Goal: Task Accomplishment & Management: Use online tool/utility

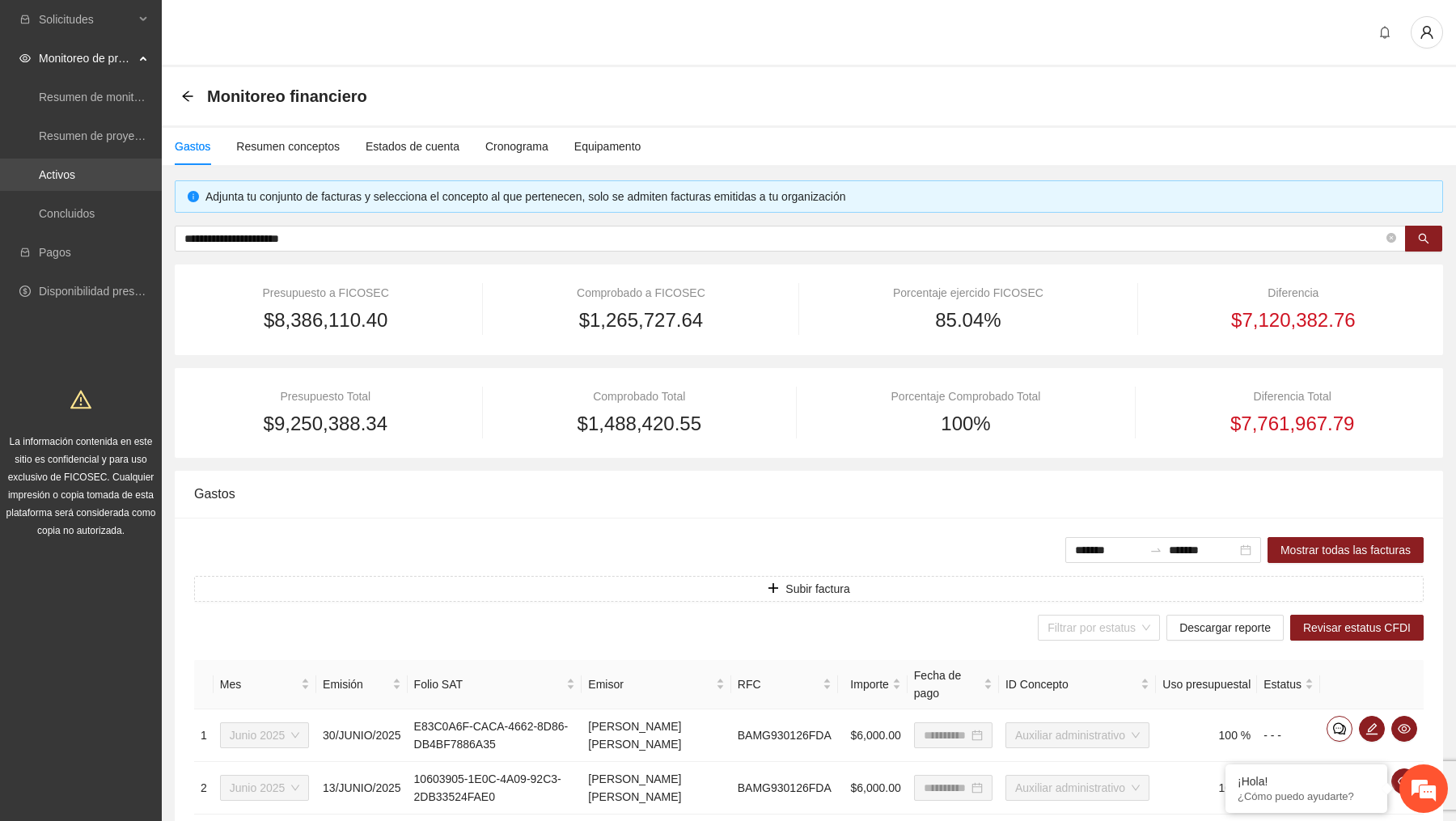
click at [76, 170] on link "Activos" at bounding box center [57, 175] width 36 height 13
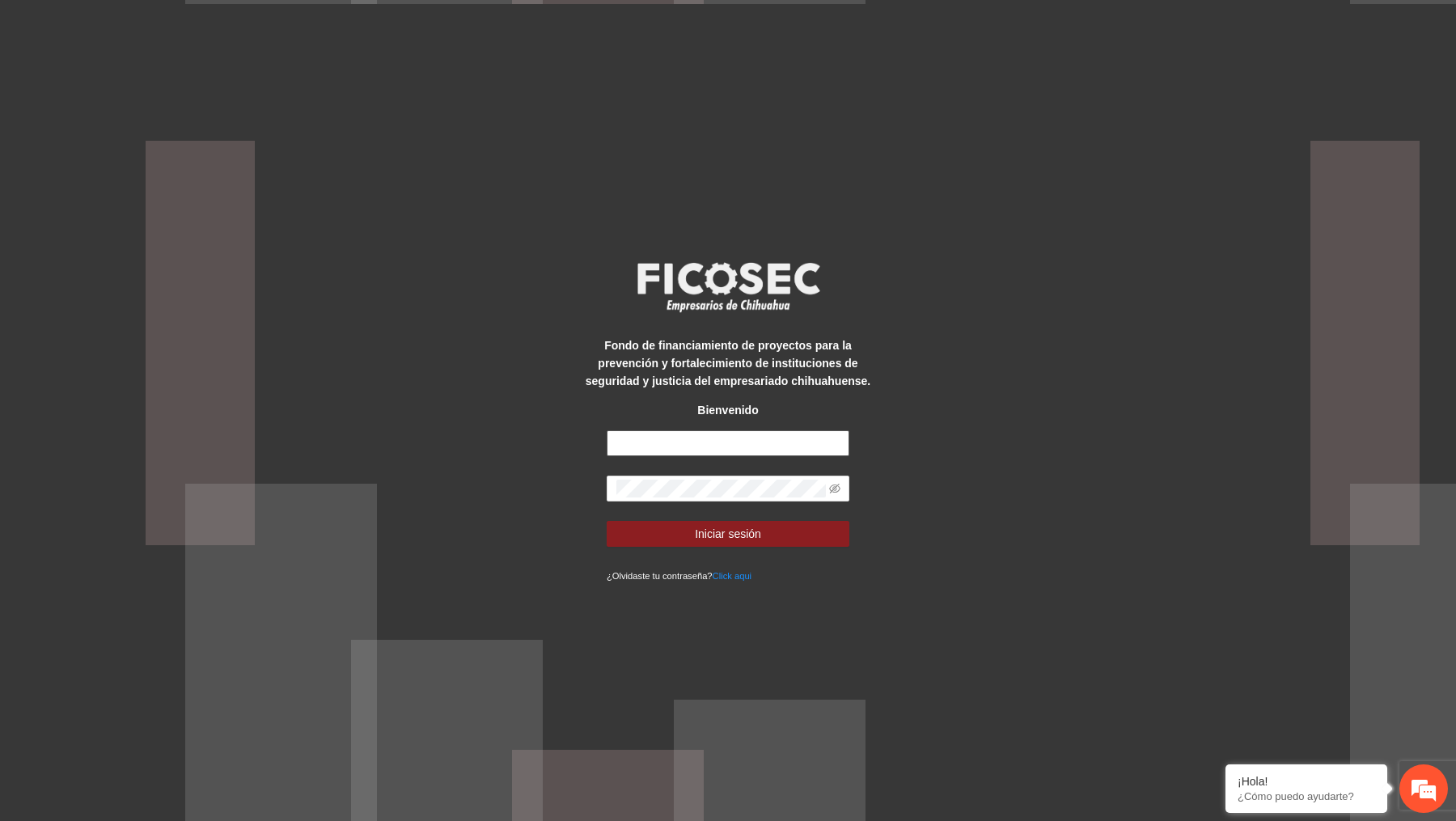
click at [703, 446] on input "text" at bounding box center [727, 443] width 242 height 26
click at [766, 448] on input "**********" at bounding box center [727, 443] width 242 height 26
click at [766, 447] on input "**********" at bounding box center [727, 443] width 242 height 26
type input "**********"
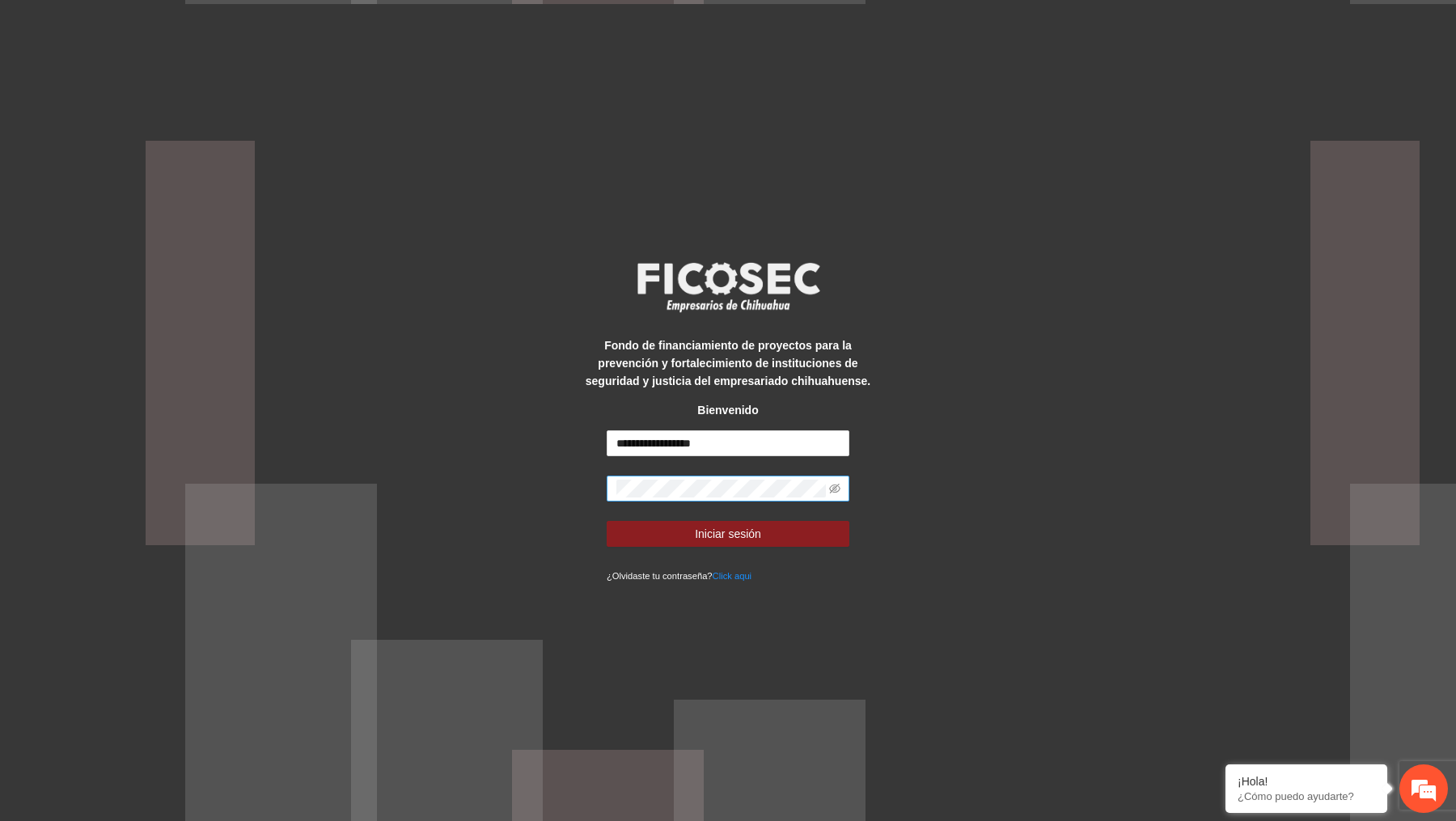
click at [703, 500] on span at bounding box center [727, 488] width 242 height 26
click at [606, 521] on button "Iniciar sesión" at bounding box center [727, 534] width 242 height 26
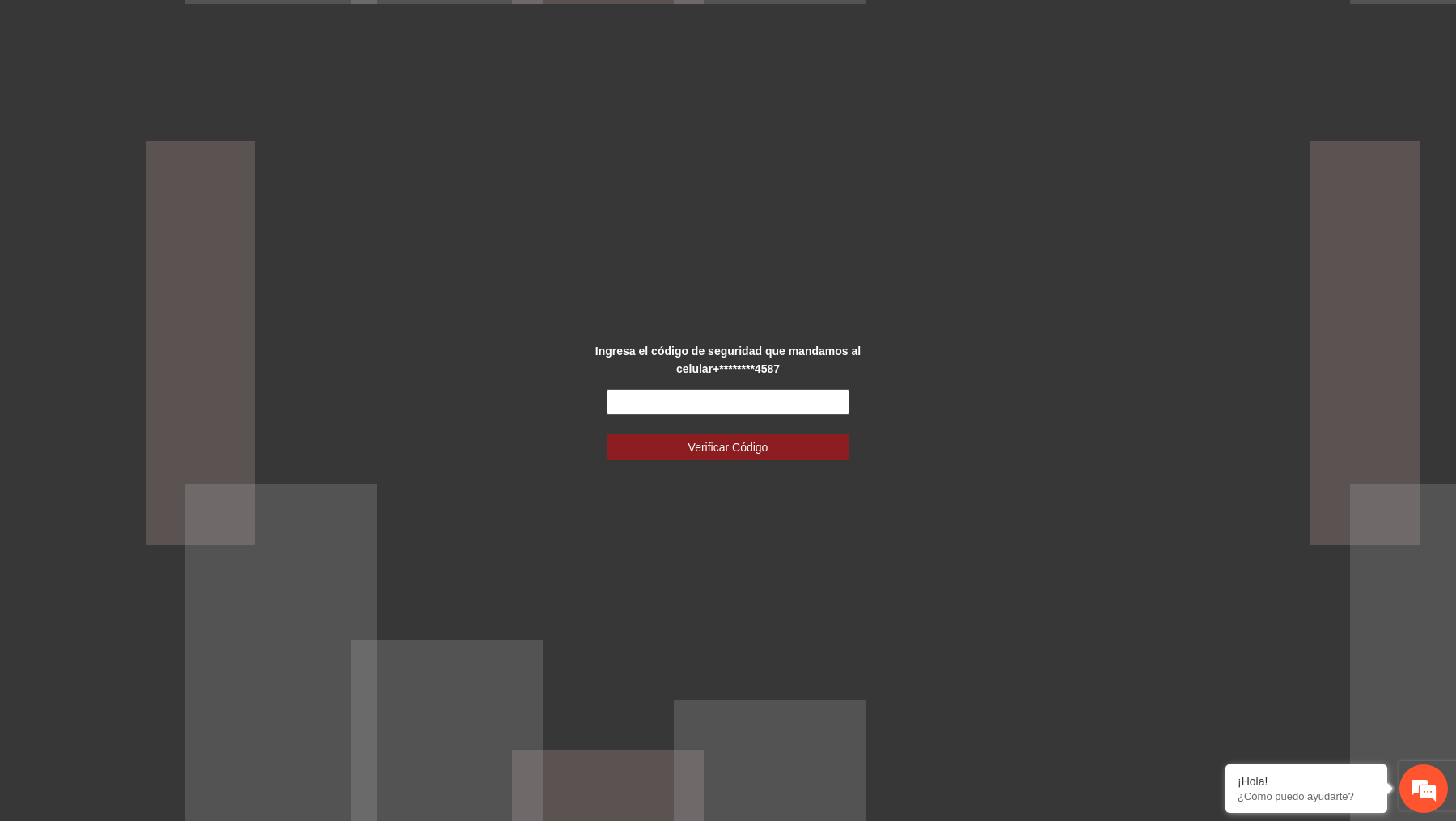
click at [819, 407] on input "text" at bounding box center [727, 402] width 242 height 26
type input "*"
type input "******"
click at [606, 434] on button "Verificar Código" at bounding box center [727, 447] width 242 height 26
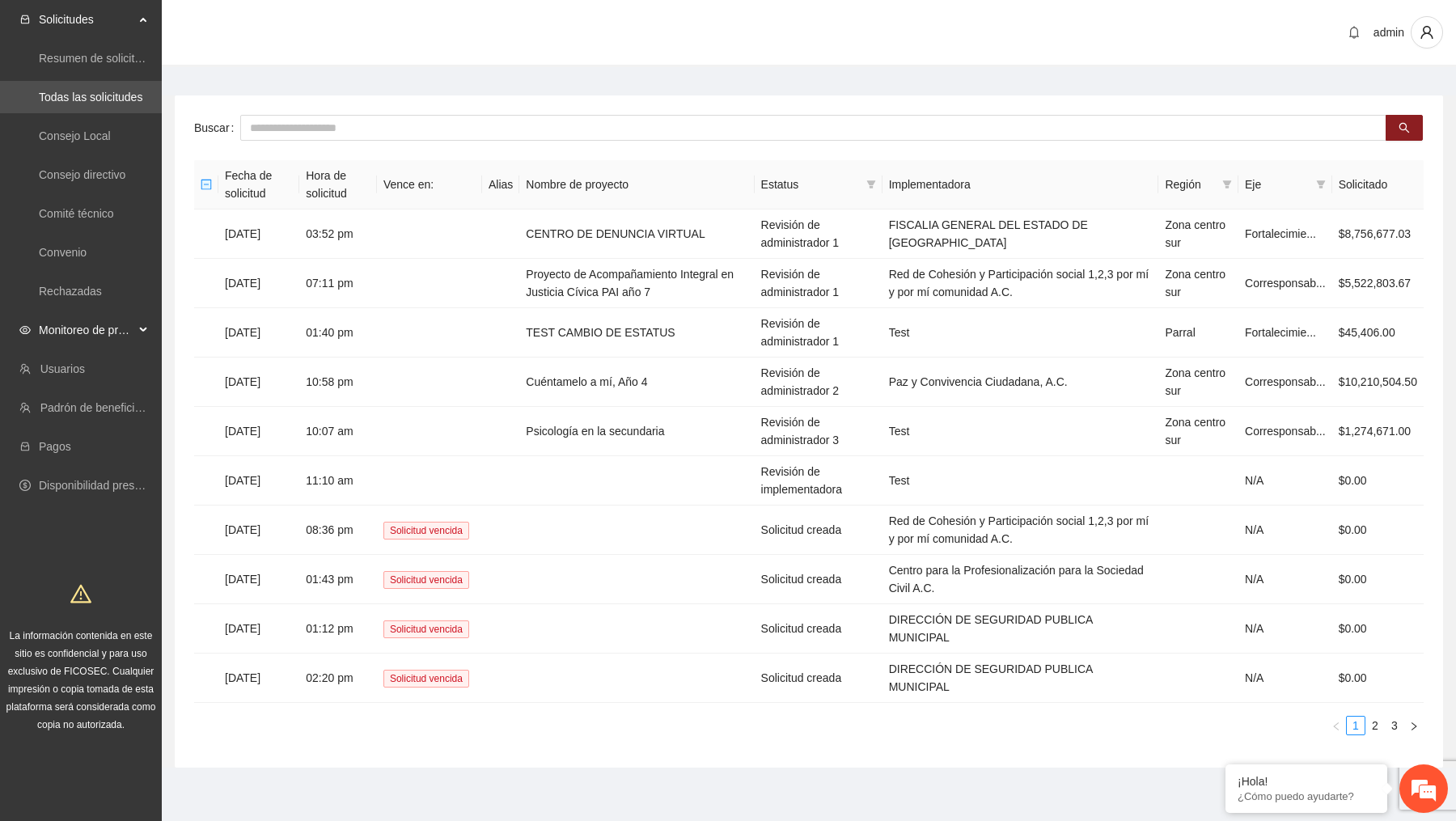
click at [111, 341] on span "Monitoreo de proyectos" at bounding box center [87, 329] width 96 height 32
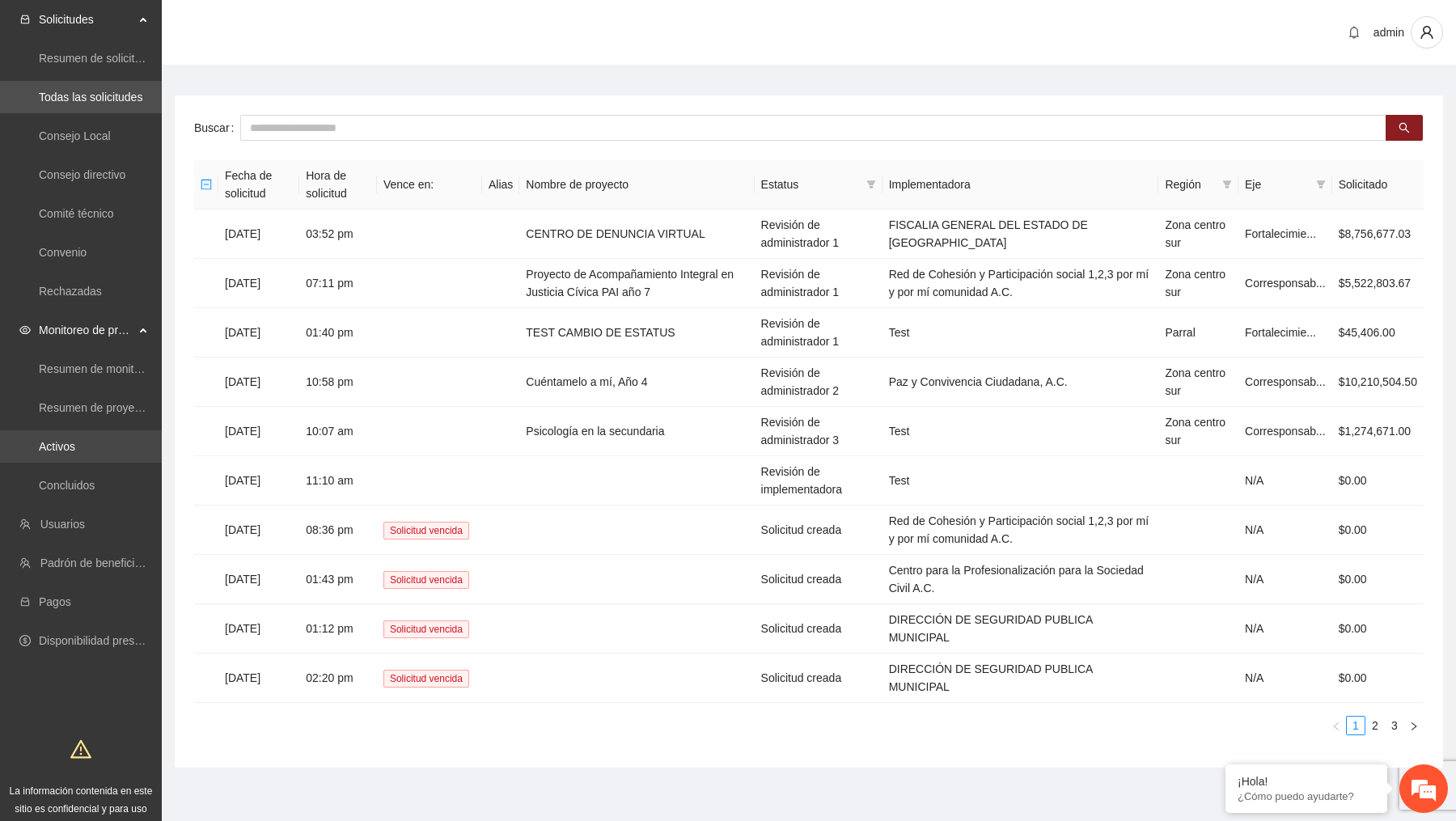
click at [76, 444] on link "Activos" at bounding box center [57, 447] width 36 height 13
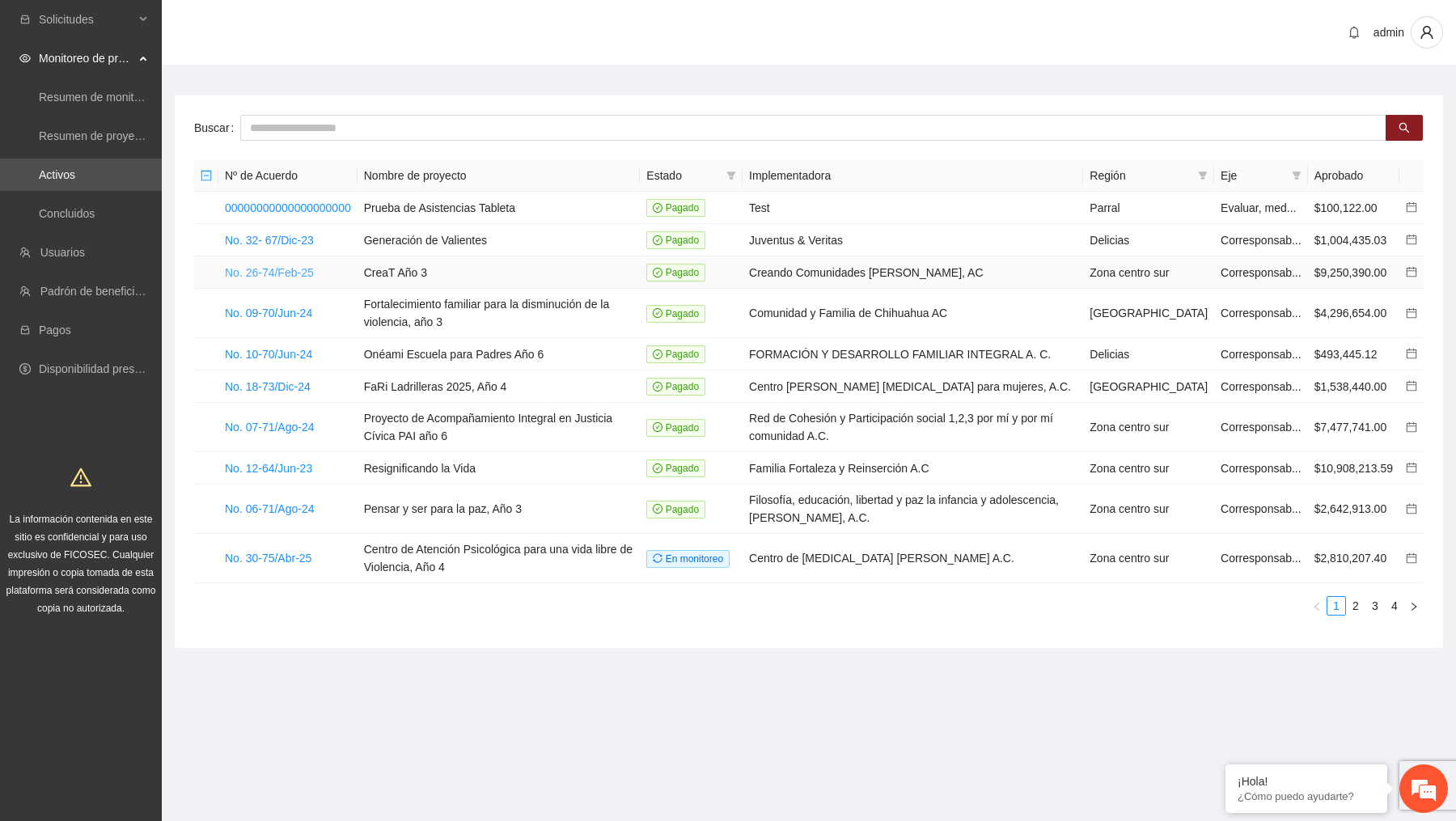
click at [310, 277] on link "No. 26-74/Feb-25" at bounding box center [269, 272] width 89 height 13
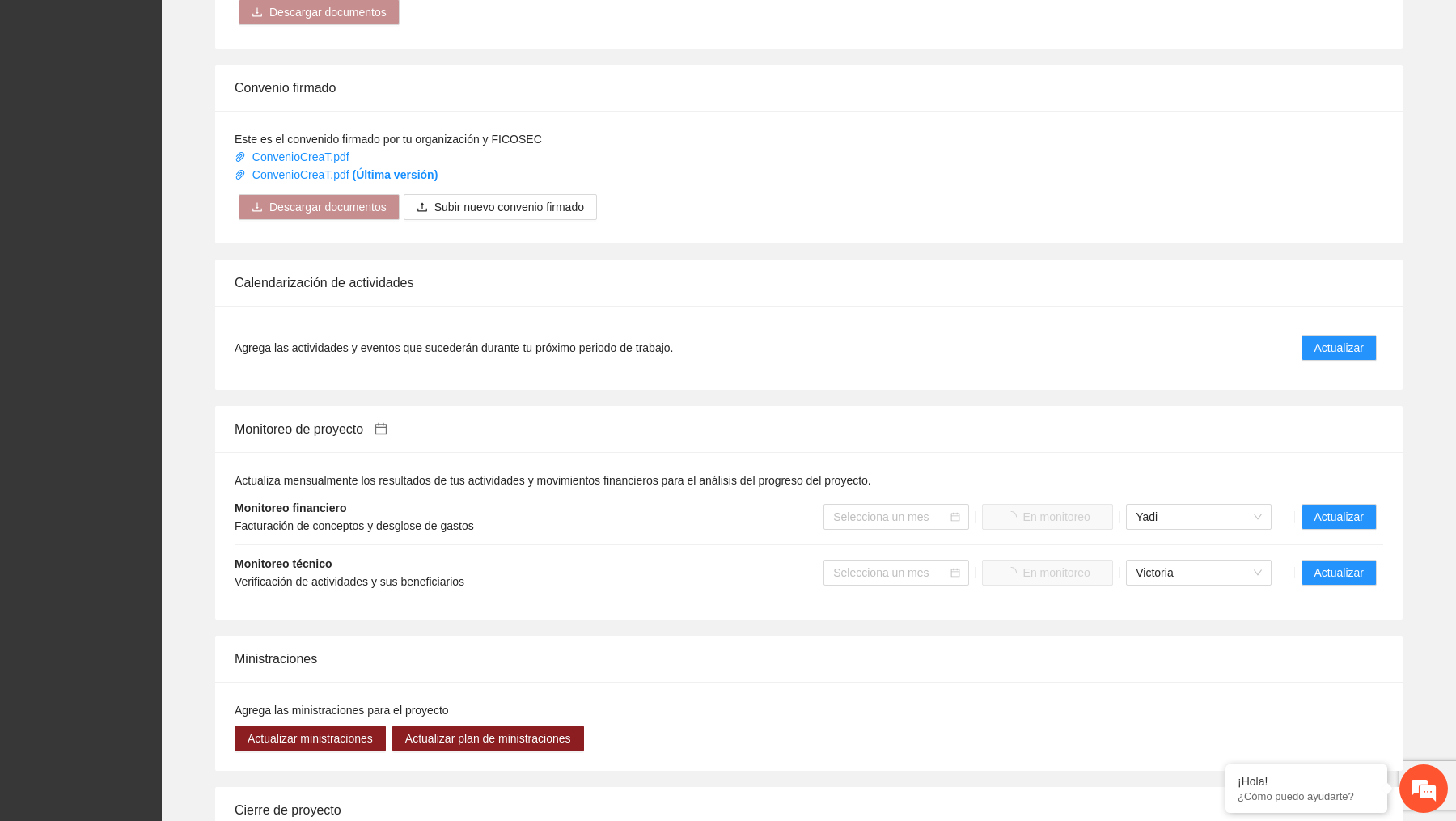
scroll to position [1320, 0]
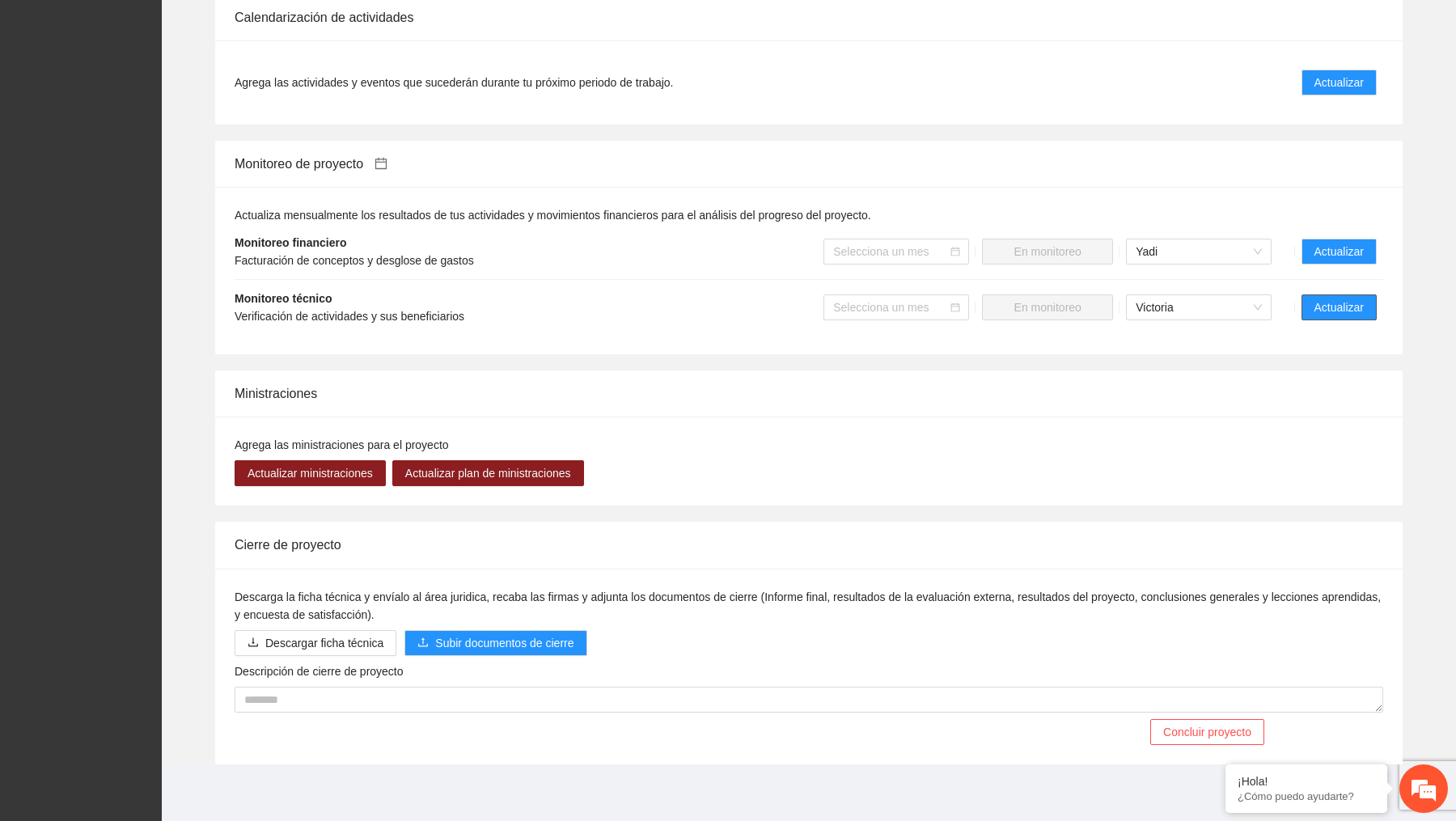
click at [1351, 303] on span "Actualizar" at bounding box center [1339, 308] width 50 height 17
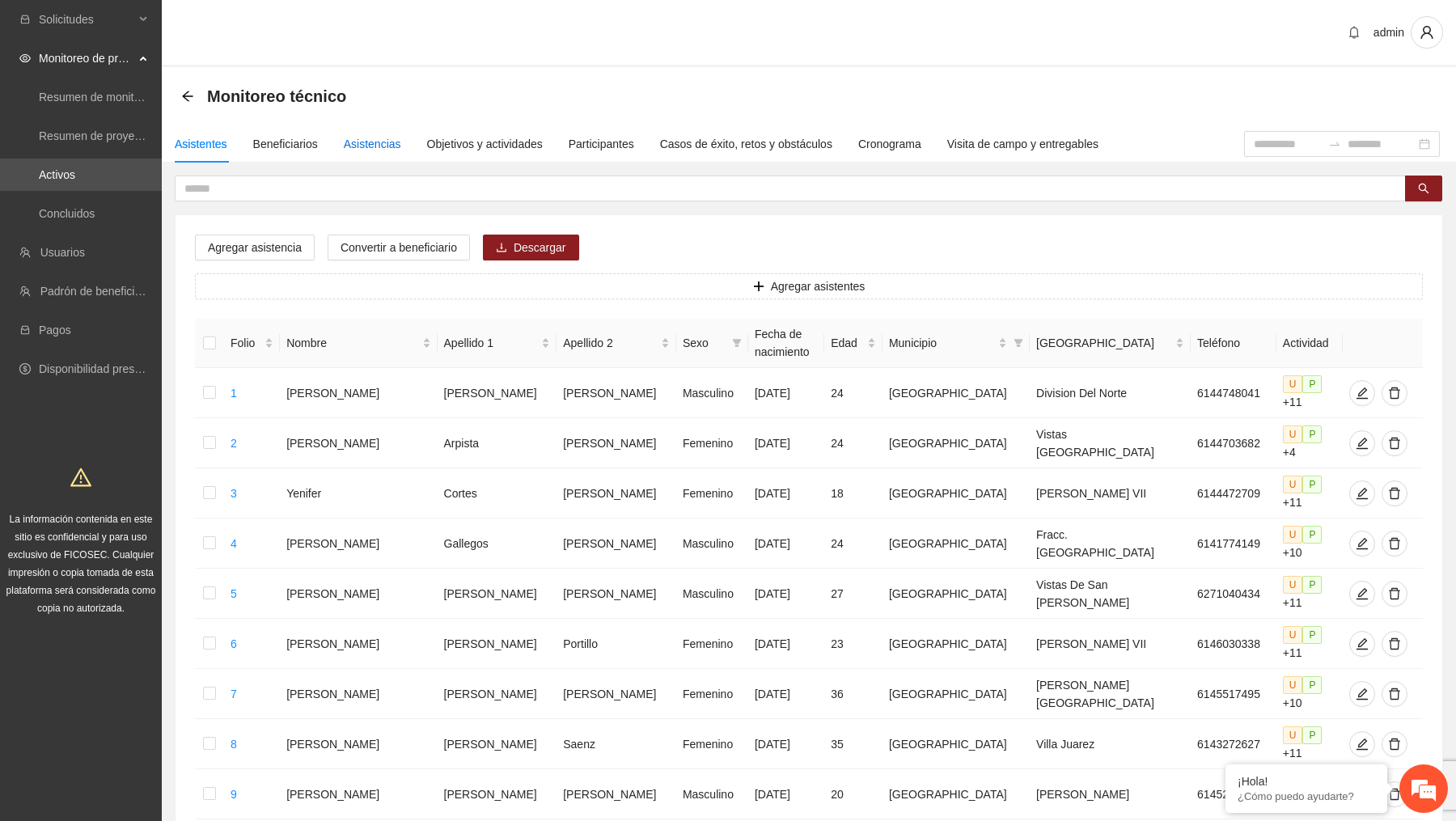
click at [390, 142] on div "Asistencias" at bounding box center [373, 143] width 57 height 17
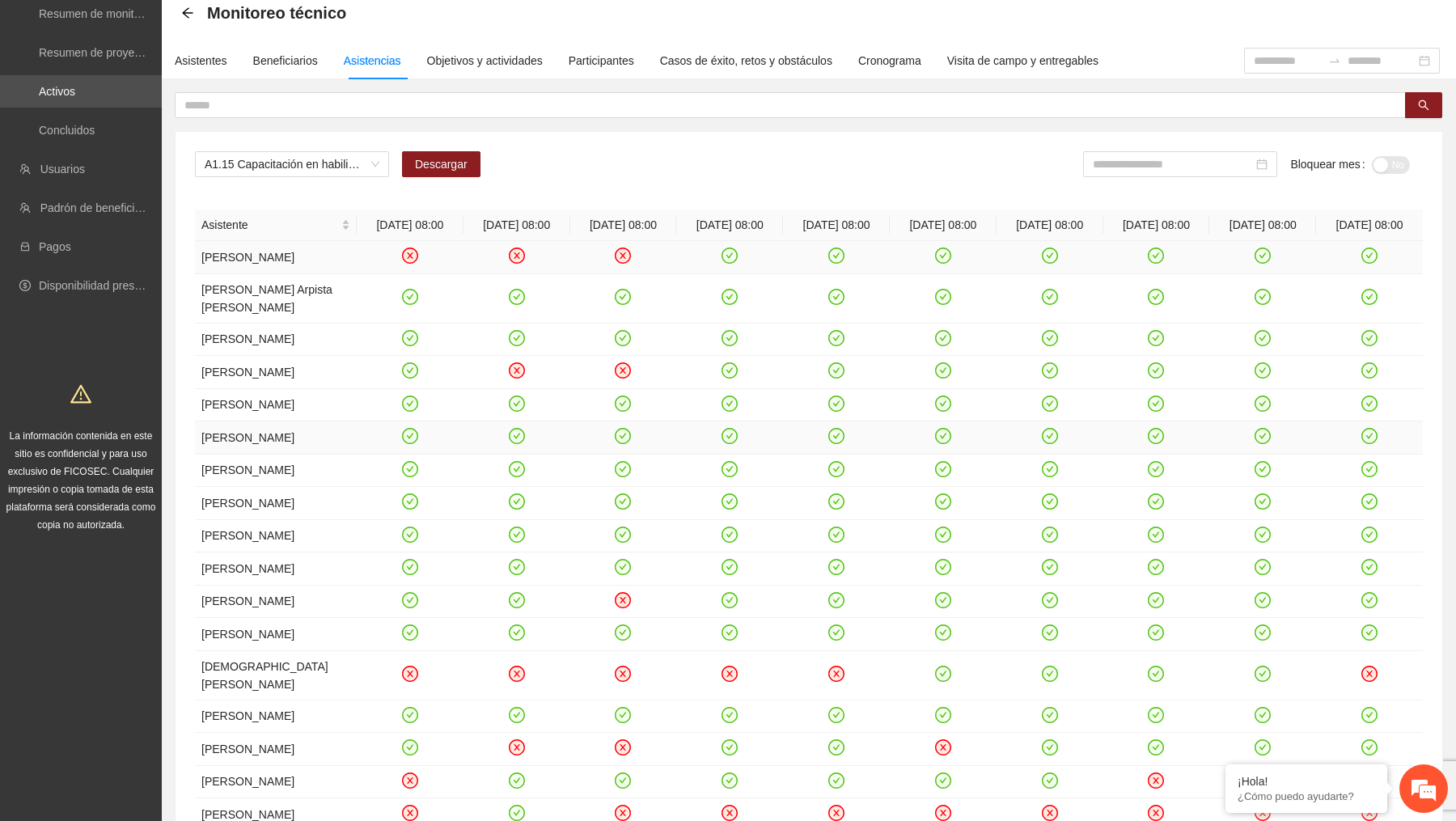
scroll to position [44, 0]
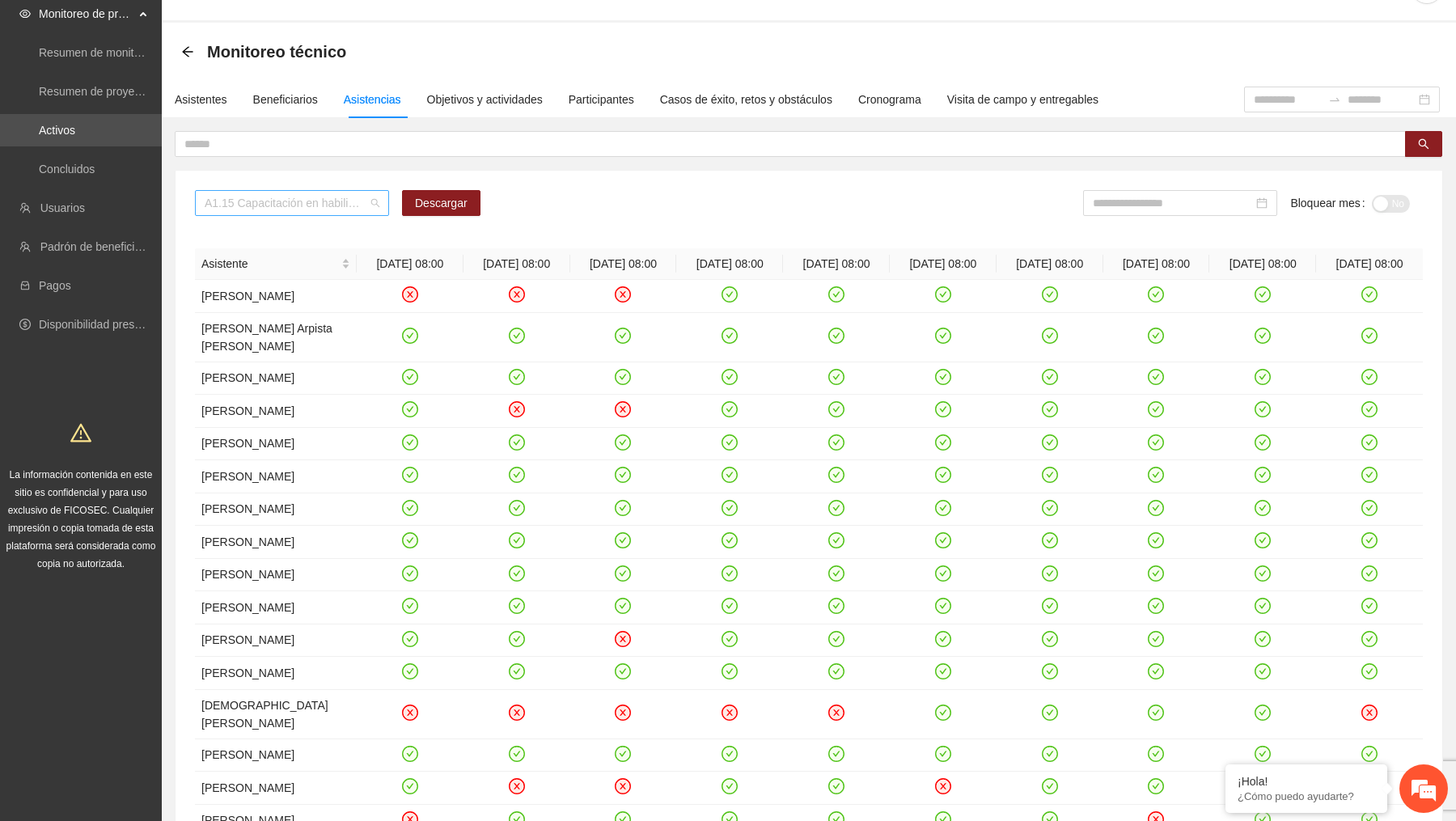
click at [364, 196] on span "A1.15 Capacitación en habilidades para la vida Fase 1 - [GEOGRAPHIC_DATA]" at bounding box center [292, 203] width 175 height 24
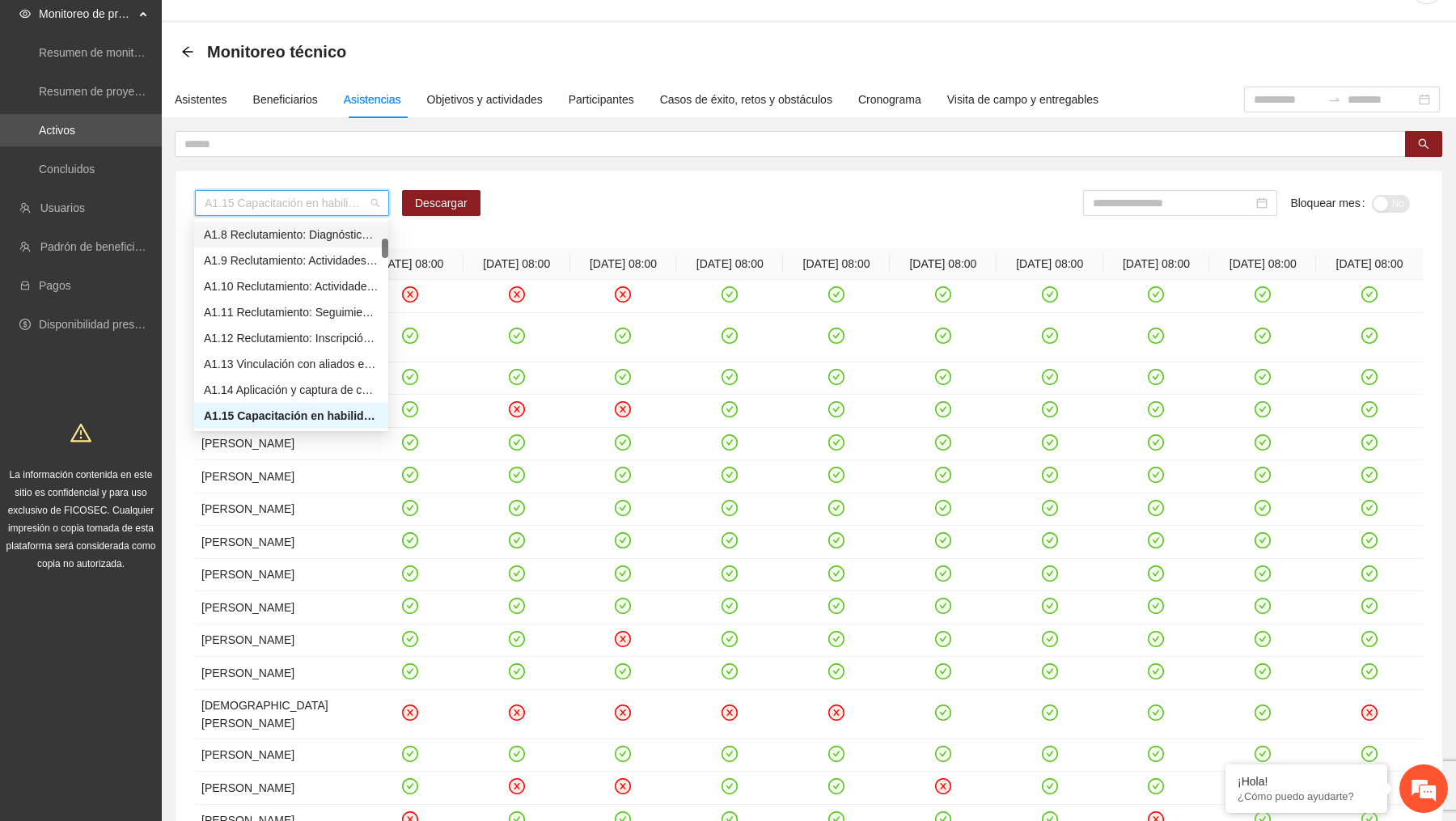
click at [326, 238] on div "A1.8 Reclutamiento: Diagnóstico inicial y análisis de sectores: – [GEOGRAPHIC_D…" at bounding box center [291, 235] width 175 height 17
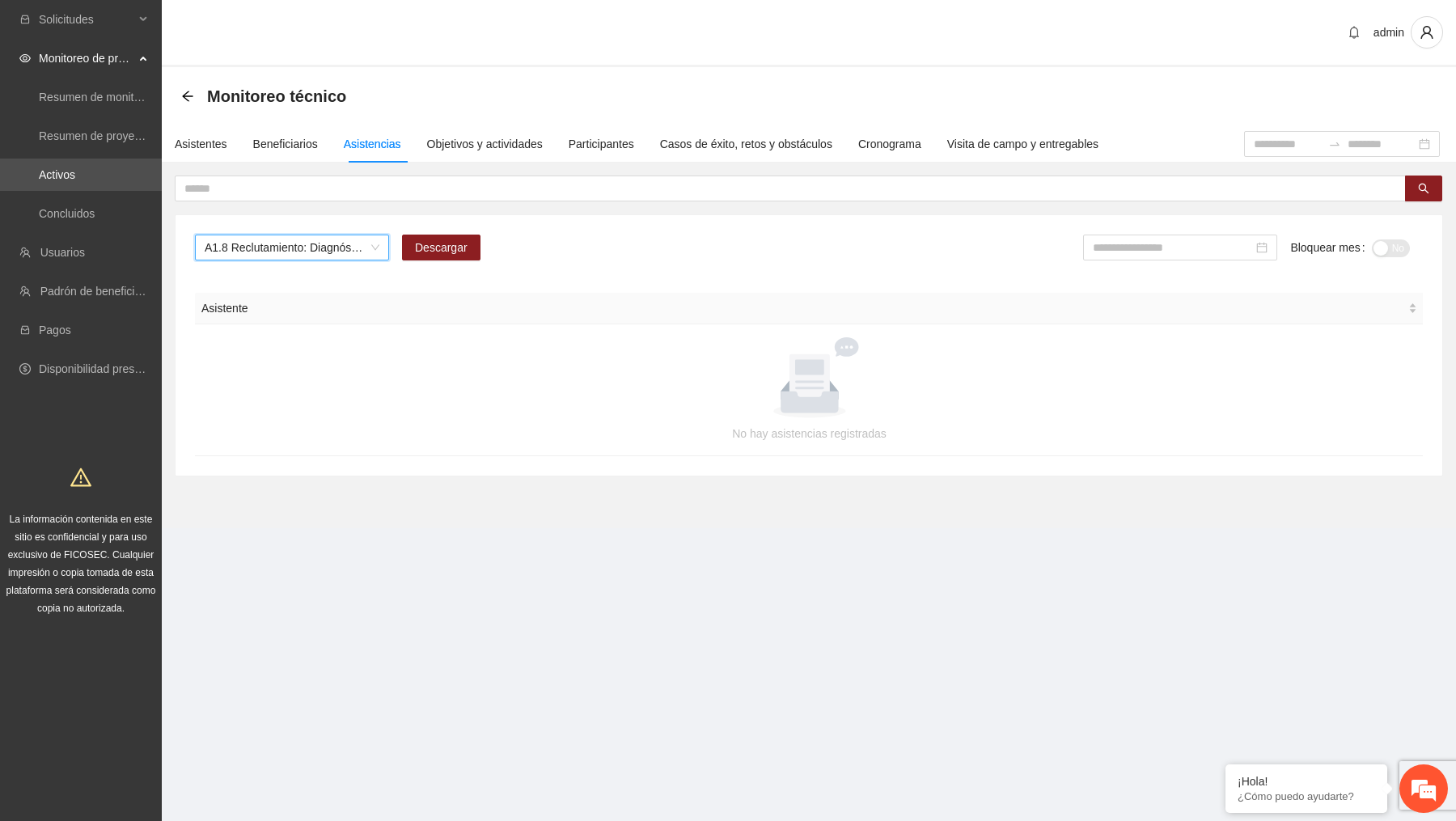
click at [355, 246] on span "A1.8 Reclutamiento: Diagnóstico inicial y análisis de sectores: – [GEOGRAPHIC_D…" at bounding box center [292, 248] width 175 height 24
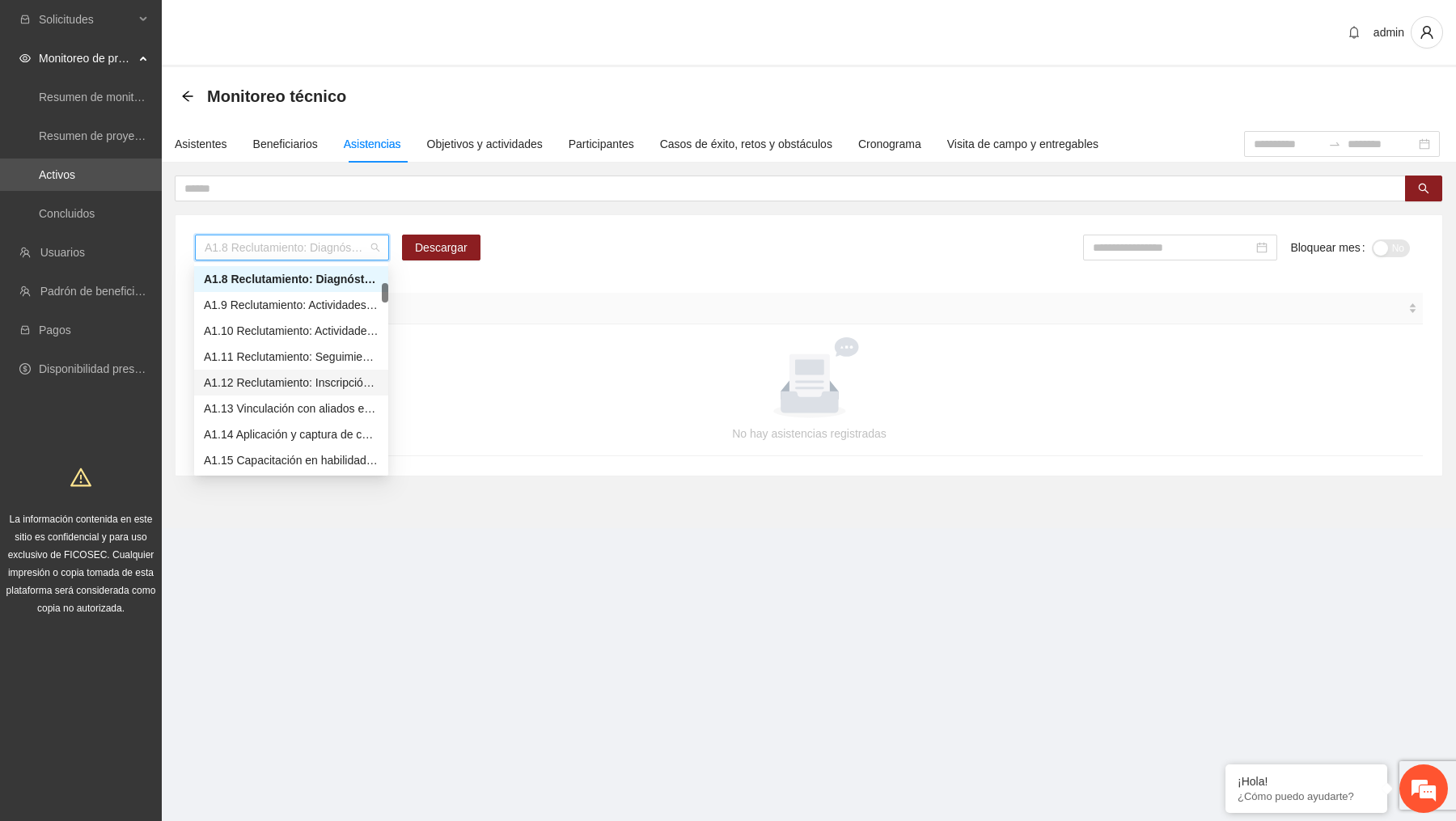
click at [319, 381] on div "A1.12 Reclutamiento: Inscripción y aplicación del estudio socioeconómico – [GEO…" at bounding box center [291, 382] width 175 height 17
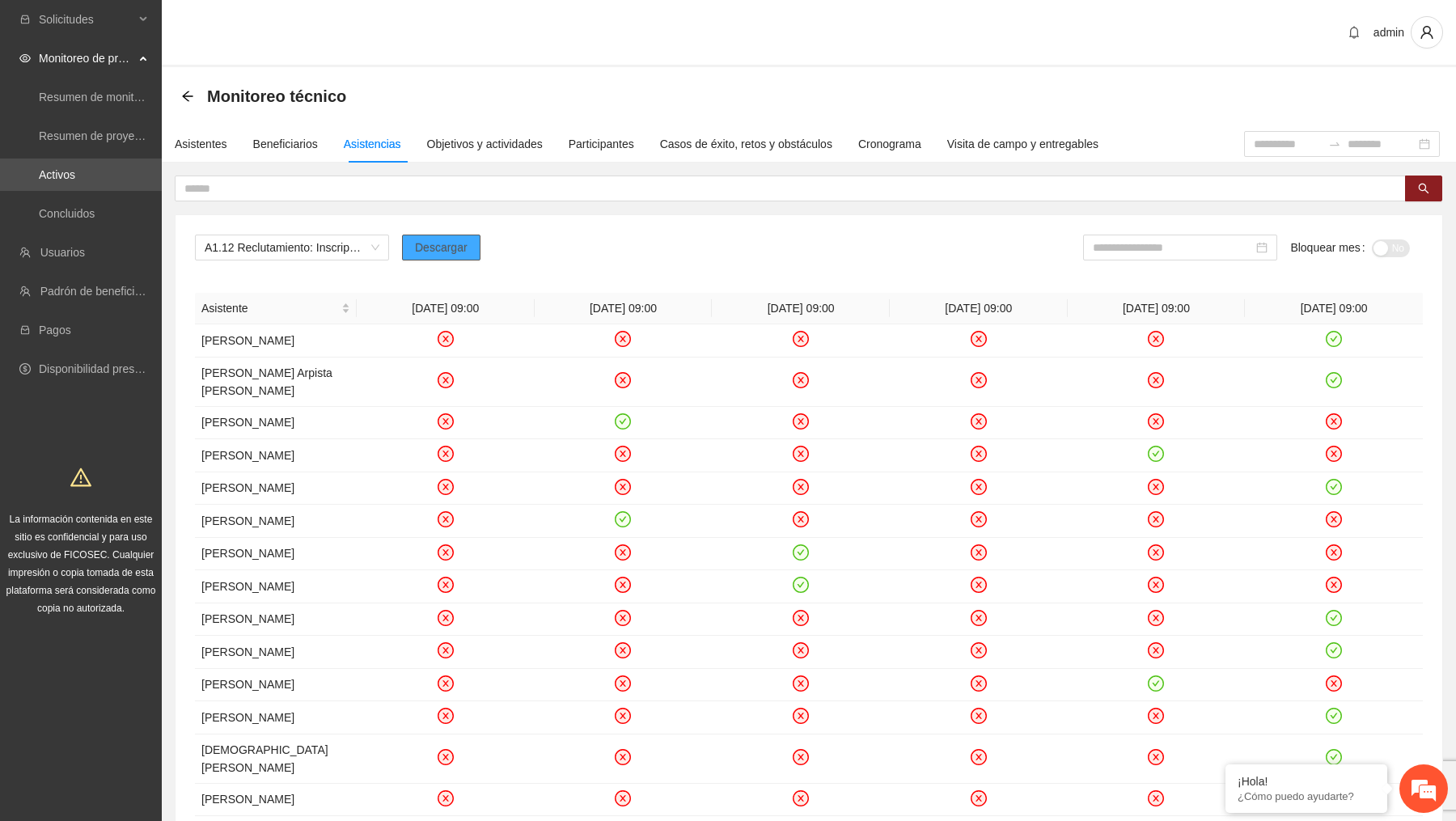
click at [459, 251] on span "Descargar" at bounding box center [441, 248] width 53 height 17
